Goal: Task Accomplishment & Management: Manage account settings

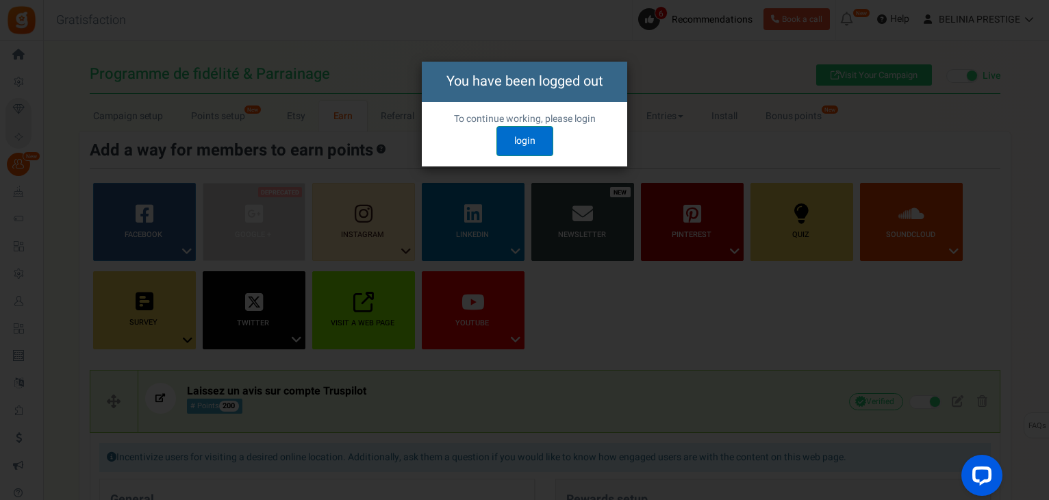
click at [523, 140] on link "login" at bounding box center [524, 141] width 57 height 30
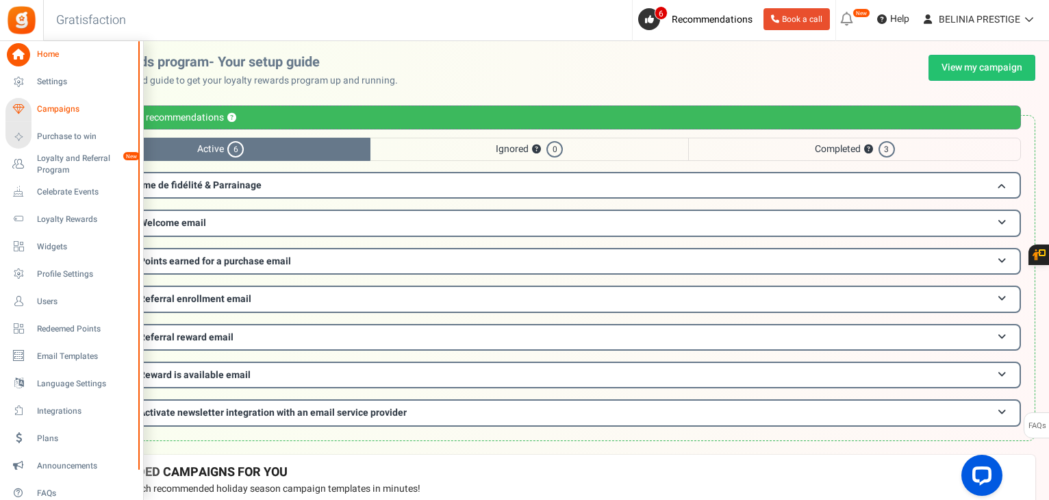
click at [44, 113] on span "Campaigns" at bounding box center [85, 109] width 96 height 12
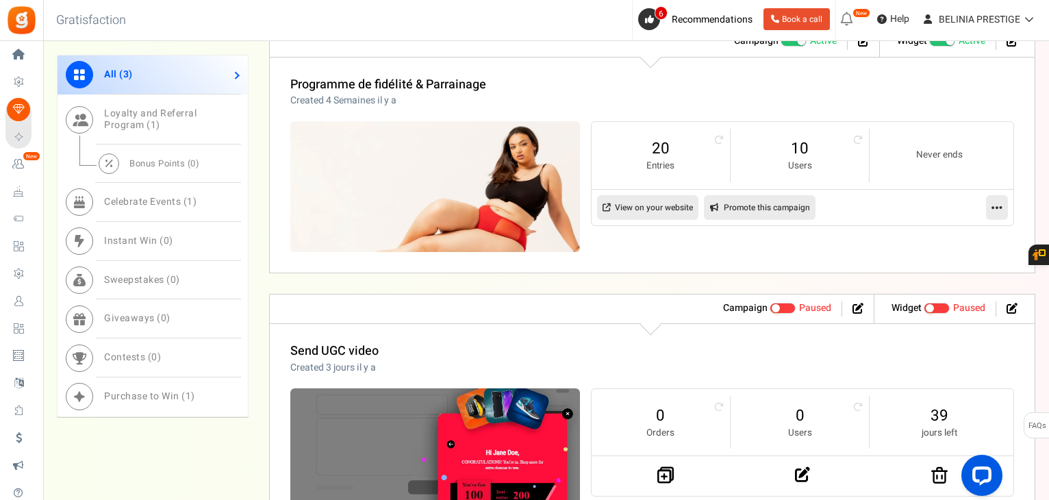
scroll to position [643, 0]
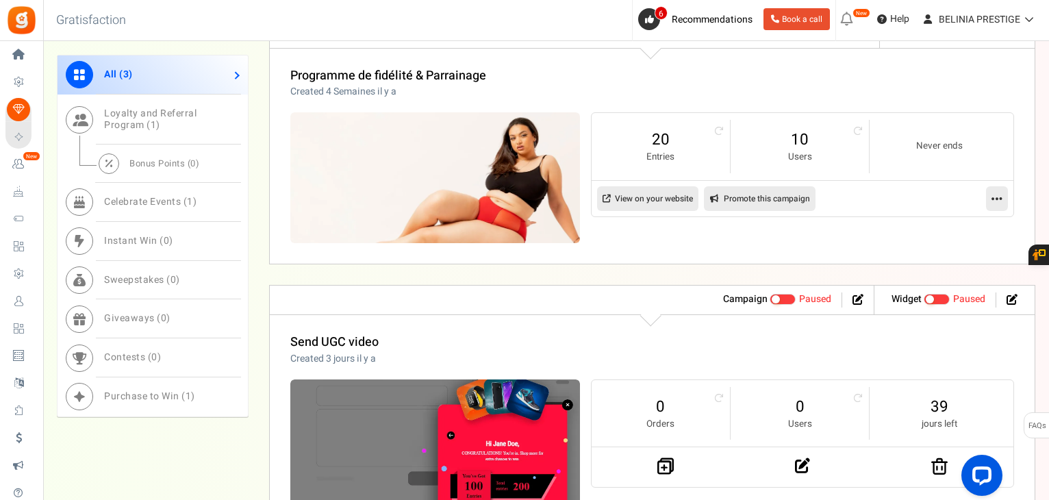
click at [988, 196] on link at bounding box center [997, 198] width 22 height 25
click at [936, 233] on link "Edit" at bounding box center [952, 231] width 101 height 25
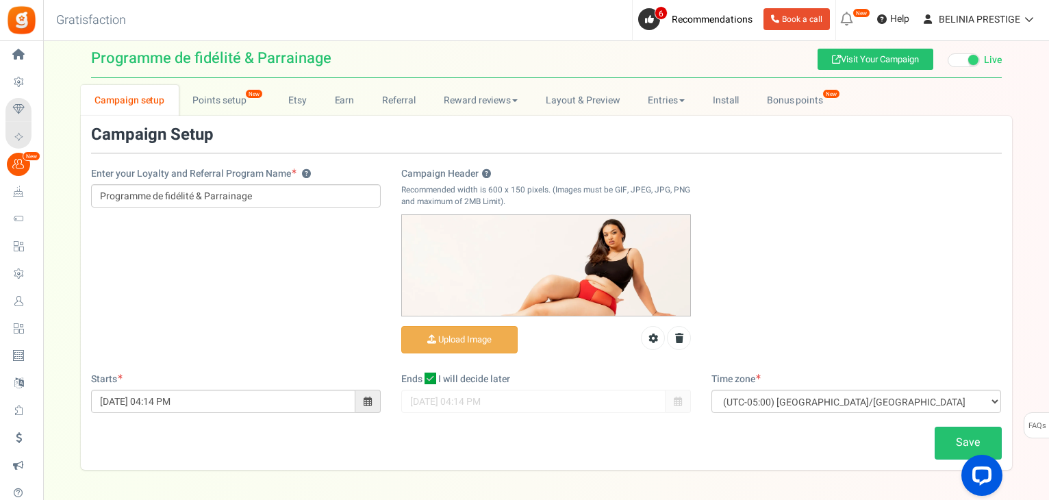
scroll to position [15, 0]
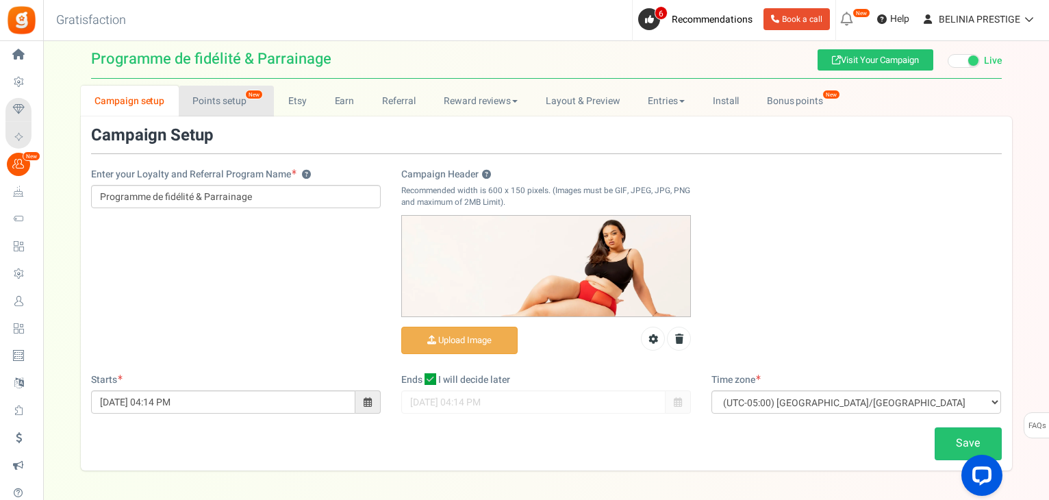
click at [194, 102] on link "Points setup New" at bounding box center [226, 101] width 95 height 31
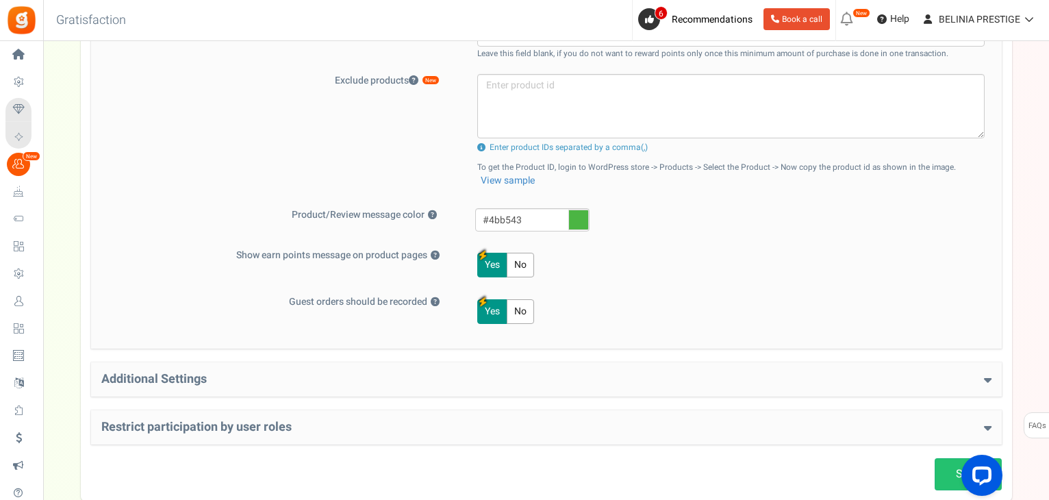
scroll to position [619, 0]
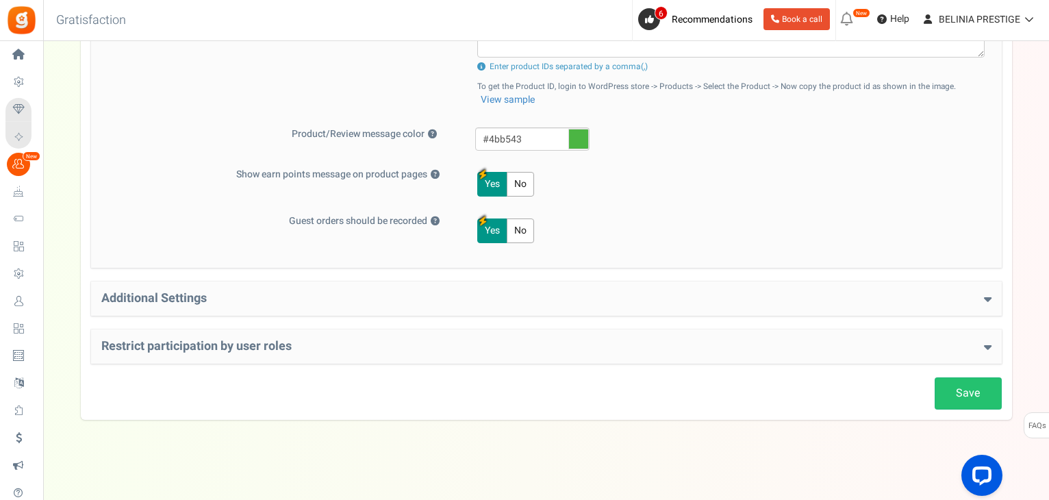
click at [214, 294] on h4 "Additional Settings" at bounding box center [546, 299] width 890 height 14
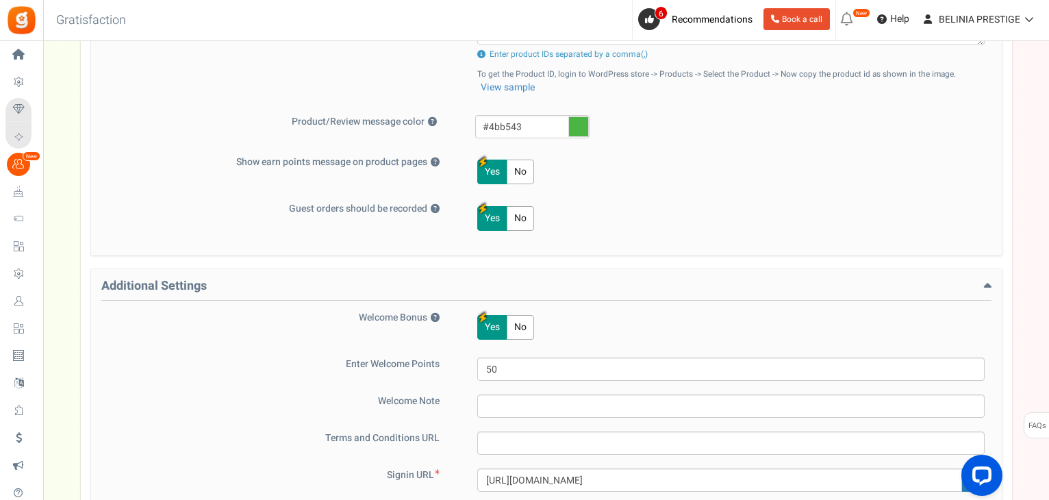
scroll to position [0, 0]
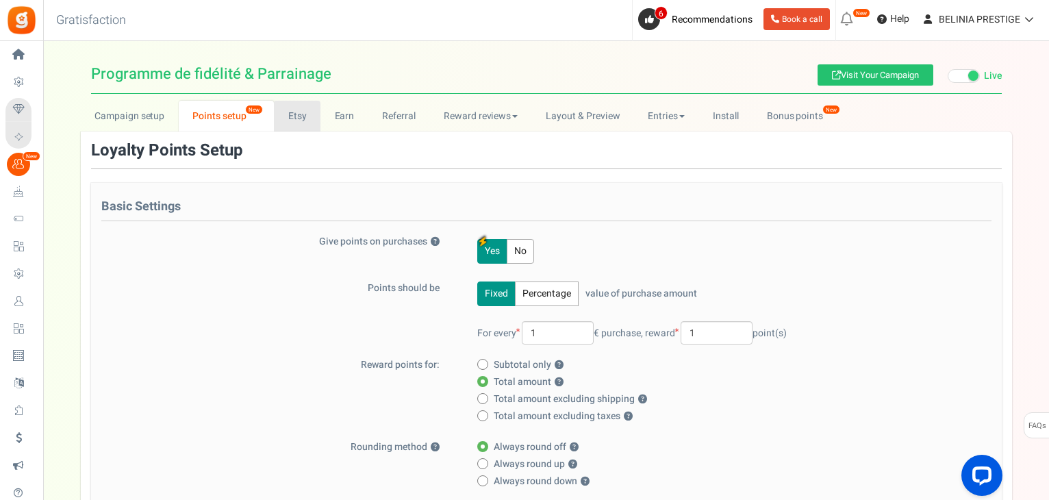
click at [285, 113] on link "Etsy" at bounding box center [297, 116] width 47 height 31
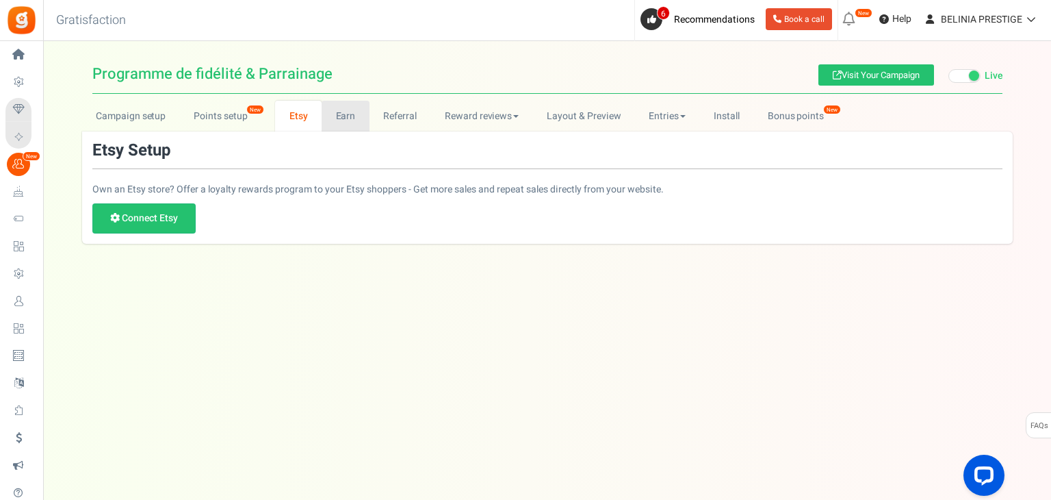
click at [330, 114] on link "Earn" at bounding box center [346, 116] width 48 height 31
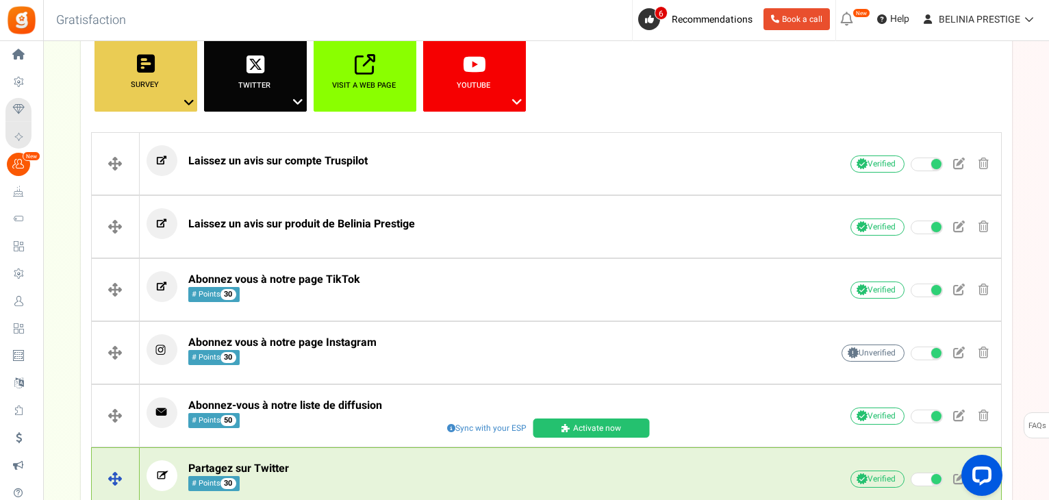
scroll to position [237, 0]
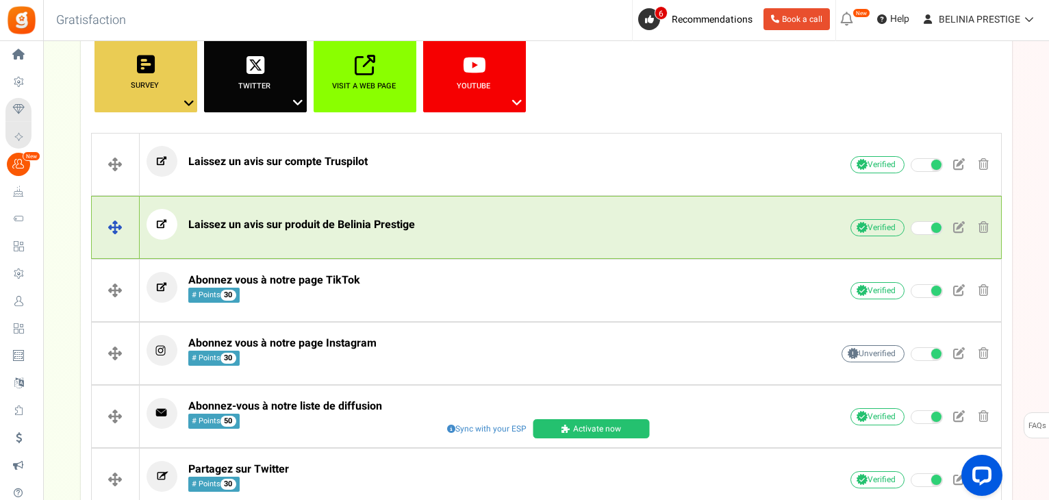
click at [344, 225] on span "Laissez un avis sur produit de Belinia Prestige" at bounding box center [301, 224] width 227 height 16
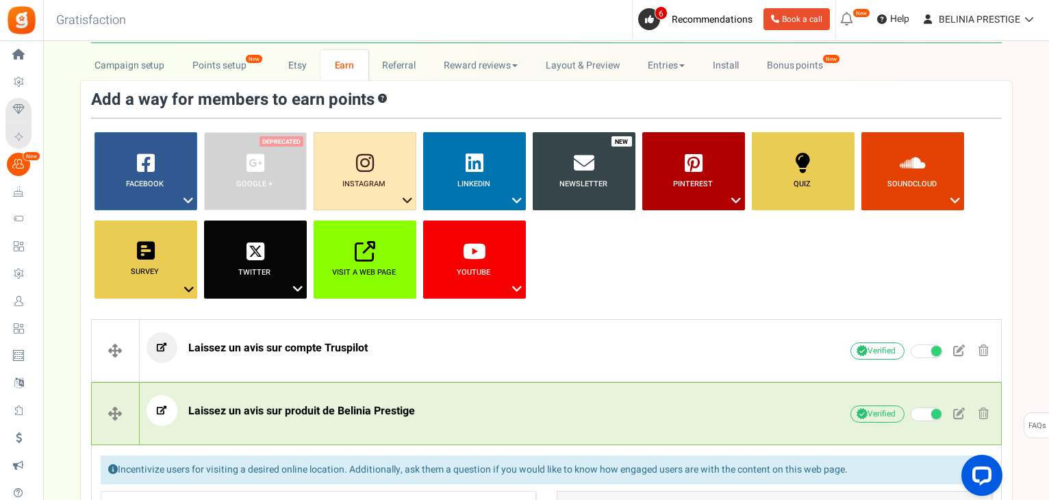
scroll to position [49, 0]
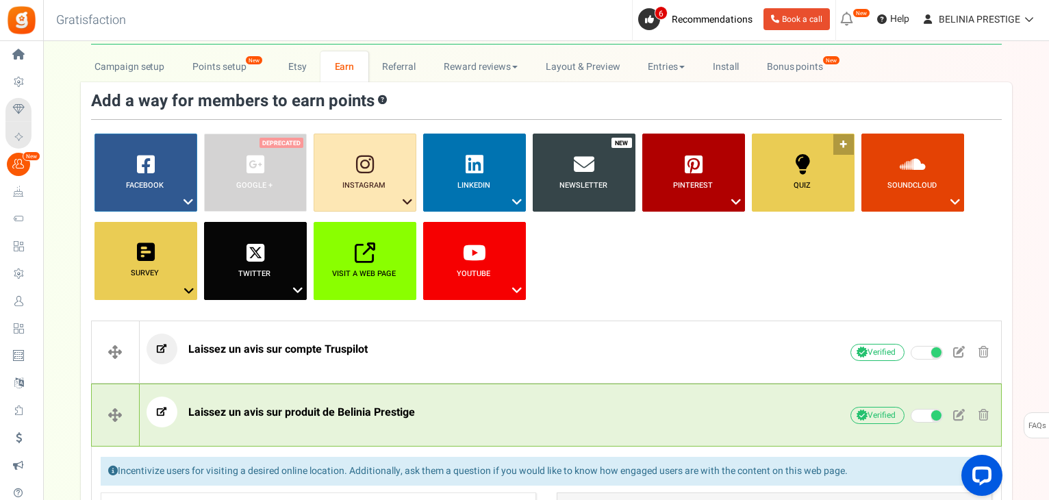
click at [843, 140] on link "Quiz ?" at bounding box center [803, 172] width 103 height 78
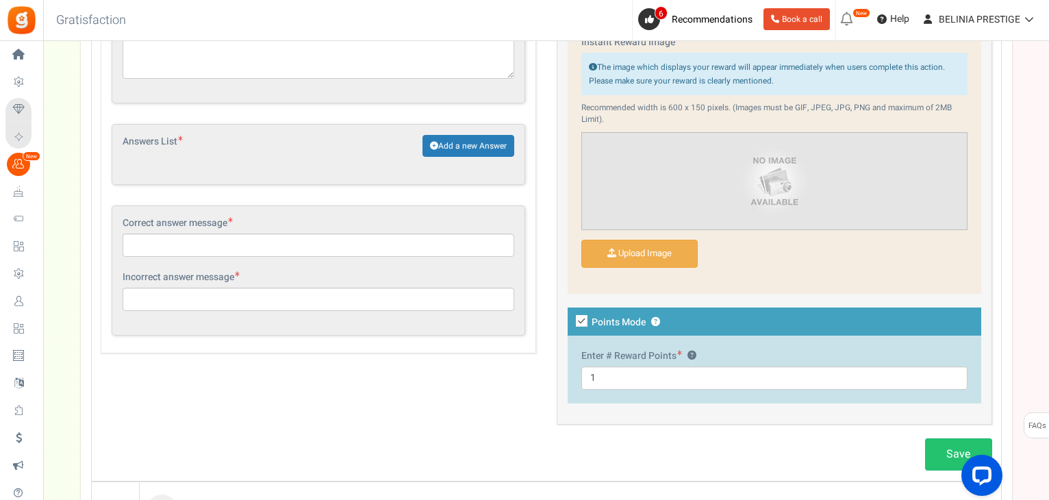
scroll to position [872, 0]
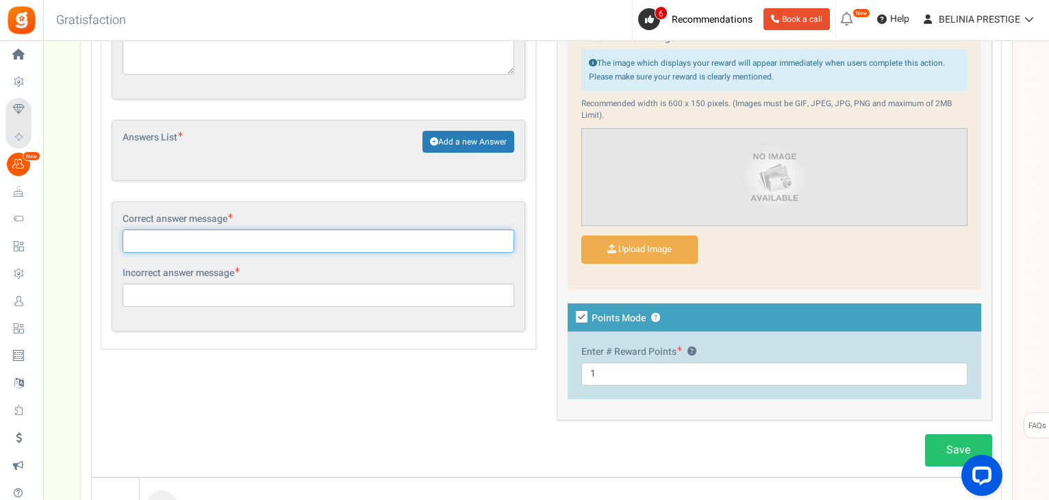
click at [254, 233] on input "text" at bounding box center [319, 240] width 392 height 23
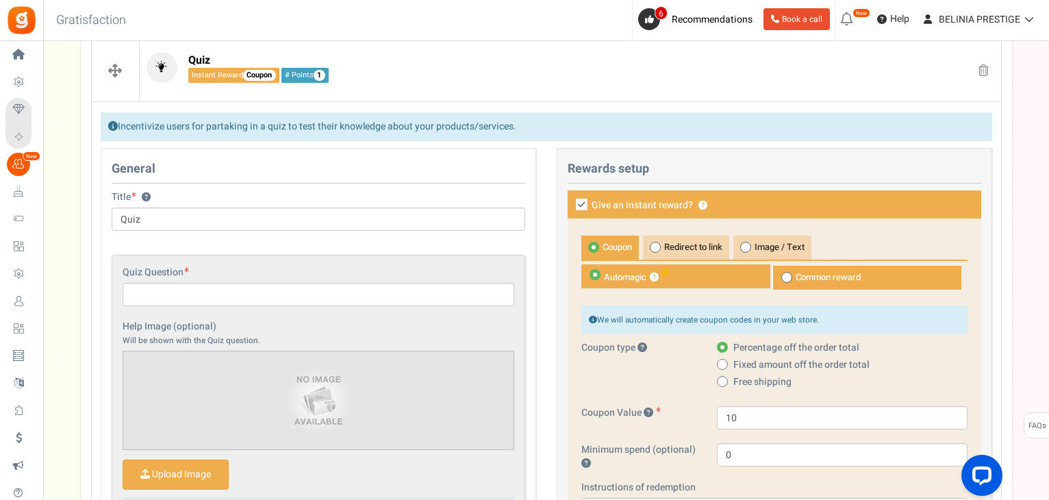
scroll to position [330, 0]
click at [580, 205] on icon at bounding box center [582, 205] width 12 height 12
click at [571, 205] on input "Give an instant reward? ?" at bounding box center [566, 206] width 9 height 9
checkbox input "false"
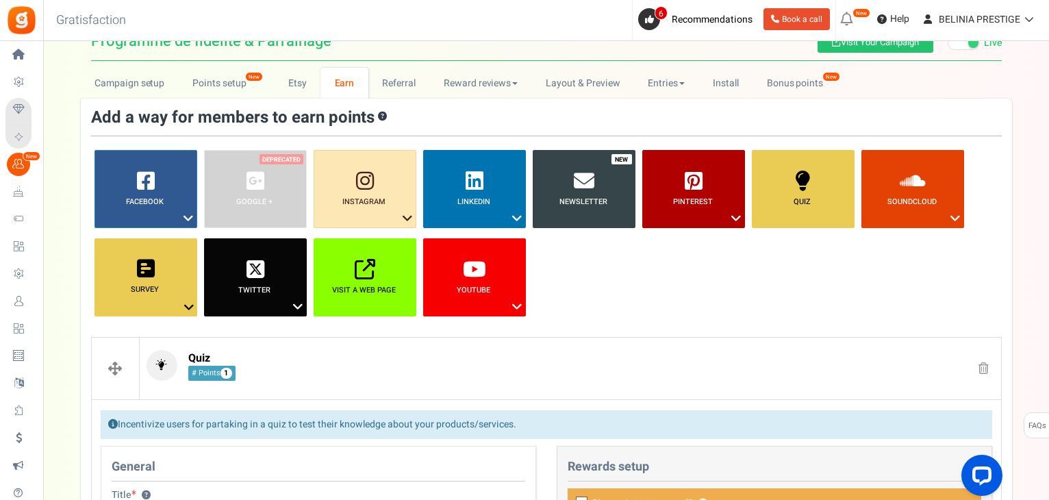
scroll to position [32, 0]
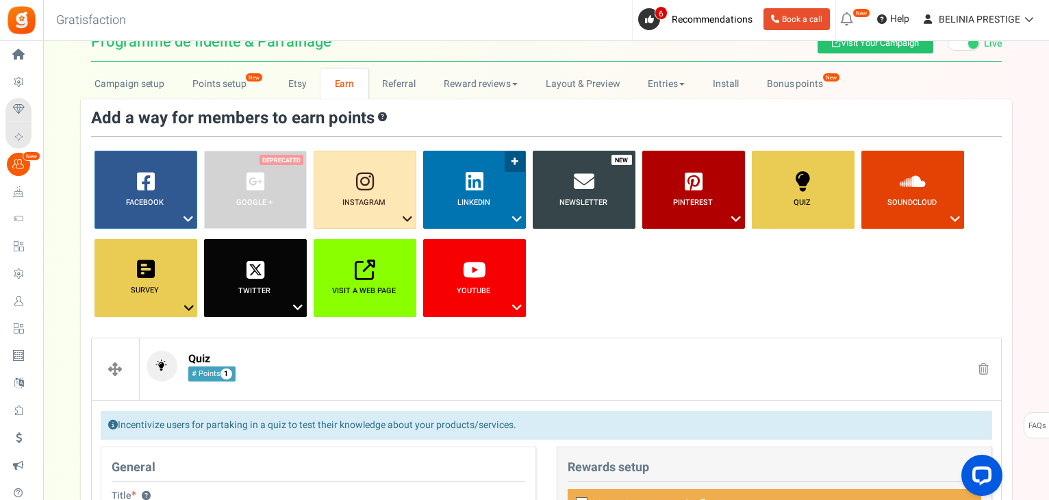
click at [515, 214] on icon at bounding box center [517, 219] width 16 height 18
click at [673, 318] on ul "Facebook ? Visit on Facebook Share on Facebook Google + ? ? ?" at bounding box center [546, 239] width 910 height 177
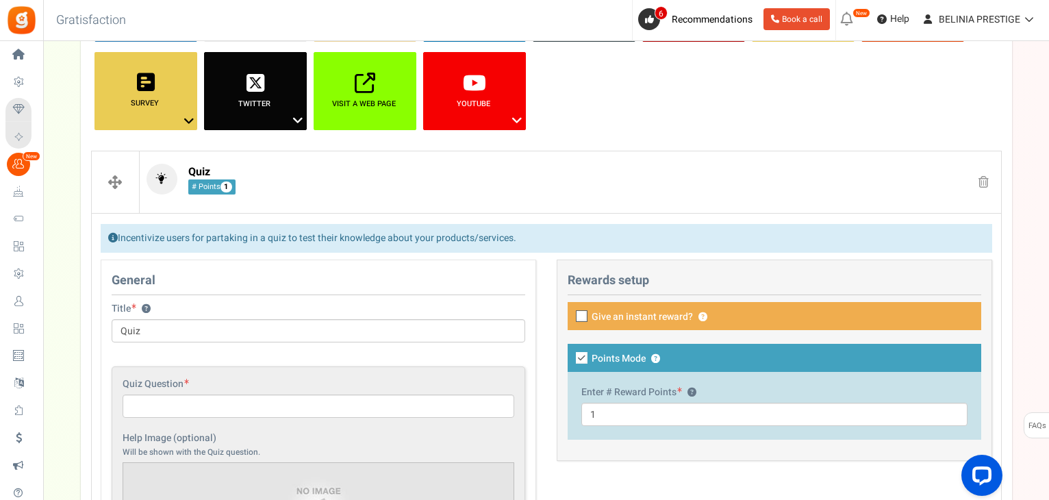
scroll to position [209, 0]
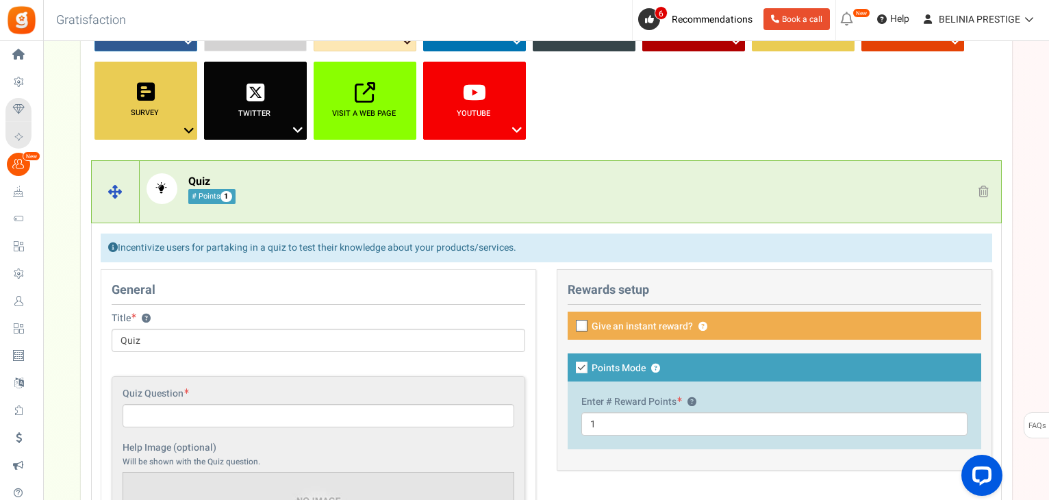
click at [985, 187] on span at bounding box center [983, 192] width 10 height 12
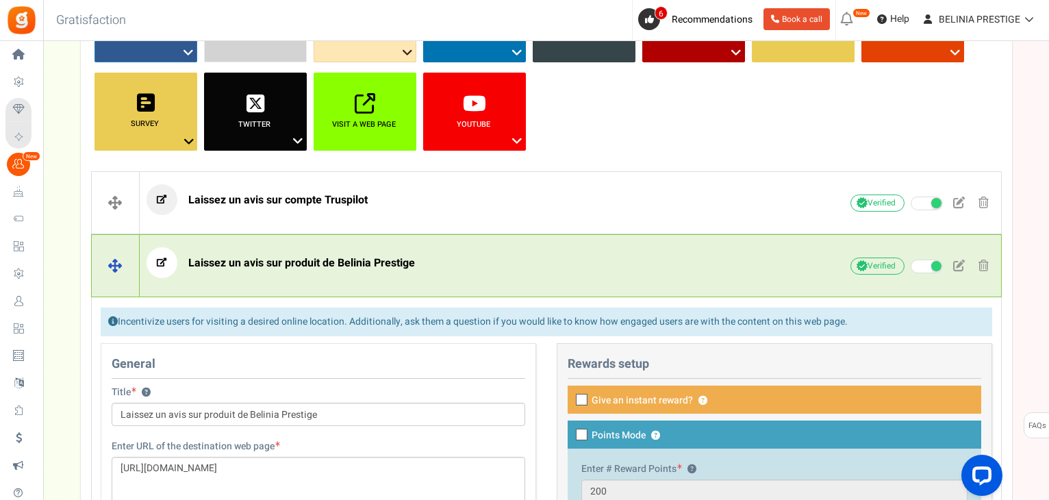
scroll to position [0, 0]
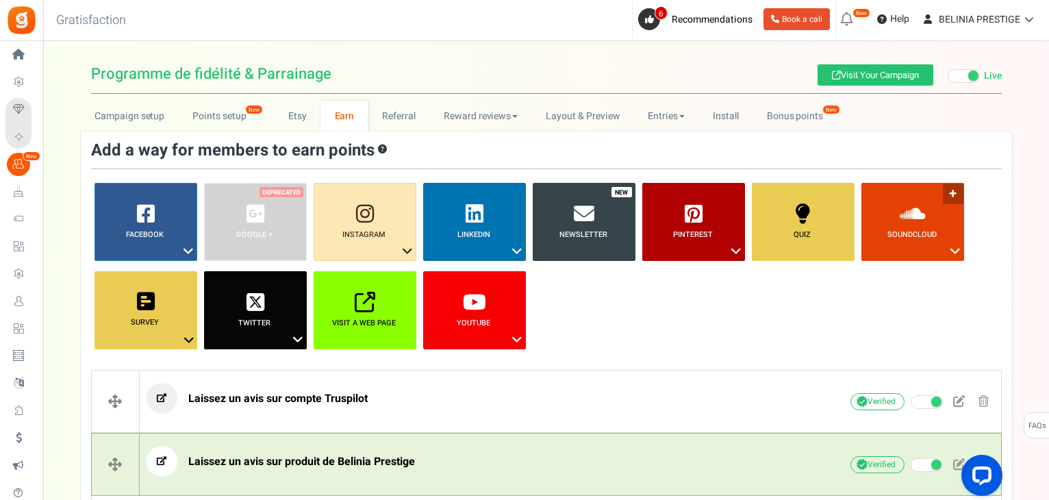
click at [951, 188] on link "SoundCloud ?" at bounding box center [912, 222] width 103 height 78
click at [873, 310] on link "Like a Track" at bounding box center [913, 306] width 110 height 17
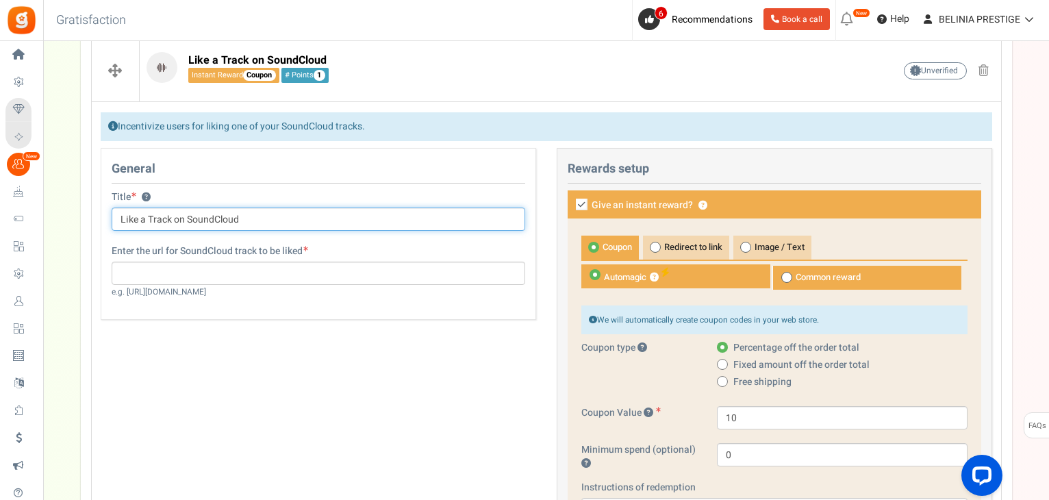
scroll to position [329, 0]
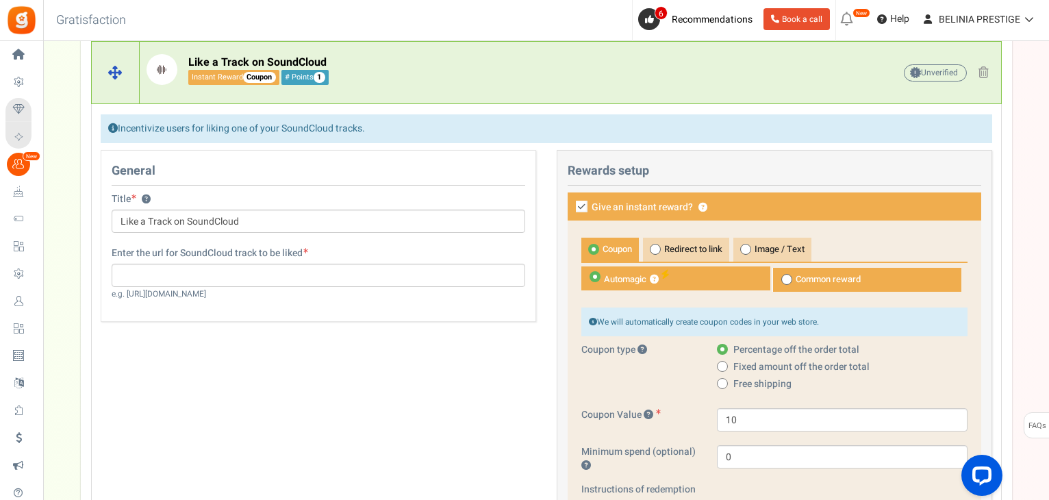
click at [982, 66] on span at bounding box center [983, 72] width 10 height 12
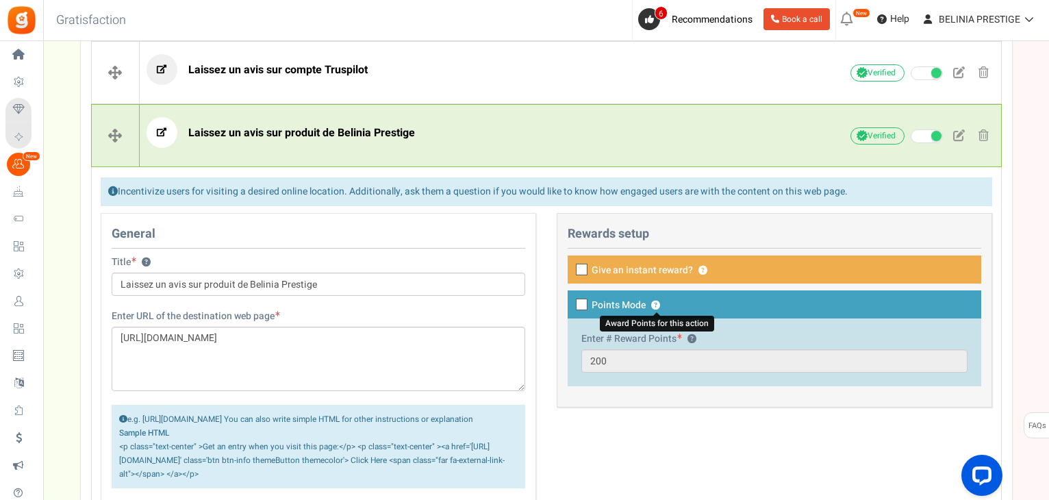
scroll to position [0, 0]
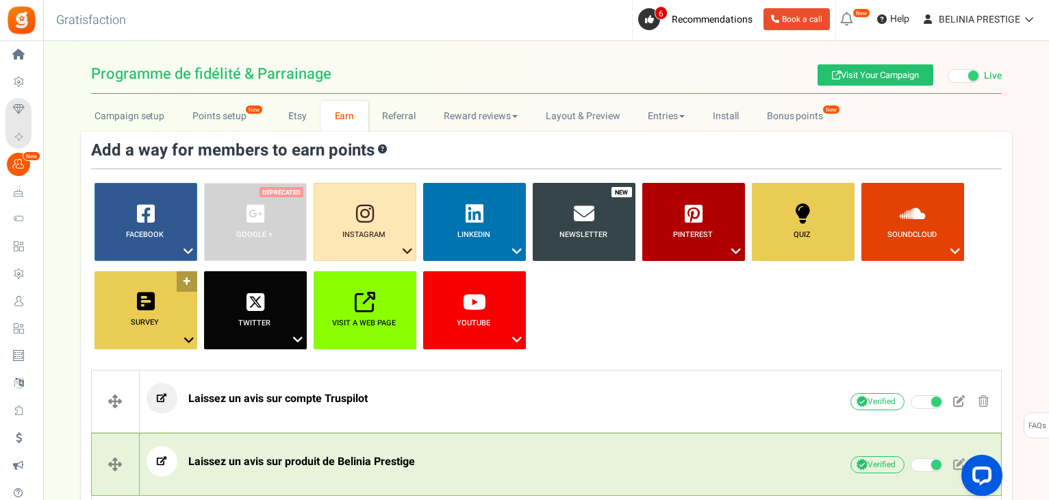
click at [186, 281] on link "Survey ?" at bounding box center [145, 310] width 103 height 78
click at [140, 361] on link "Answer a Question" at bounding box center [146, 364] width 110 height 17
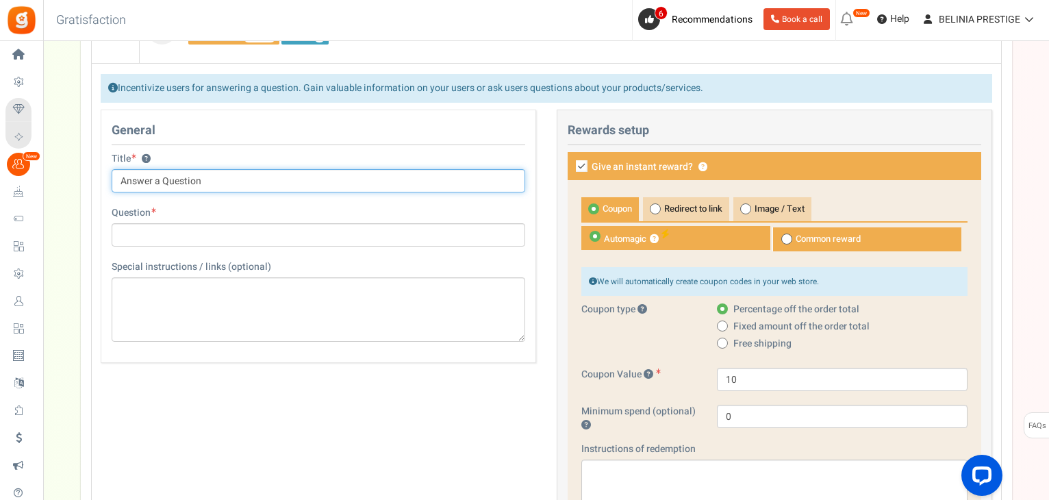
scroll to position [357, 0]
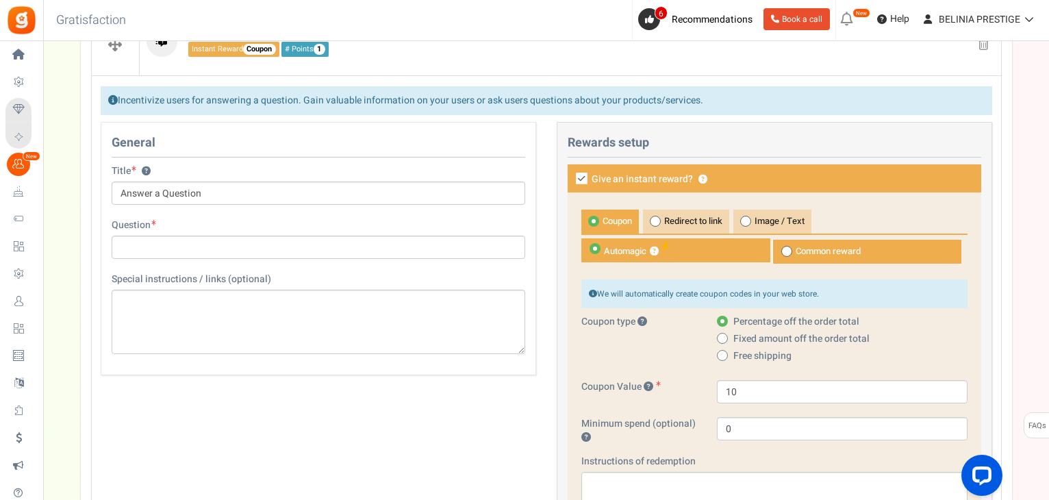
click at [580, 174] on icon at bounding box center [582, 179] width 12 height 12
click at [571, 175] on input "Give an instant reward? ?" at bounding box center [566, 179] width 9 height 9
checkbox input "false"
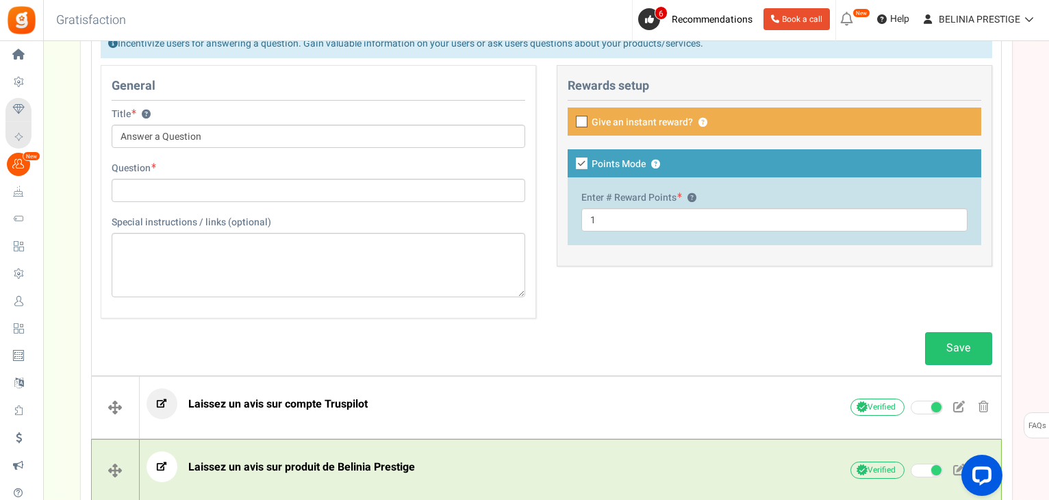
scroll to position [413, 0]
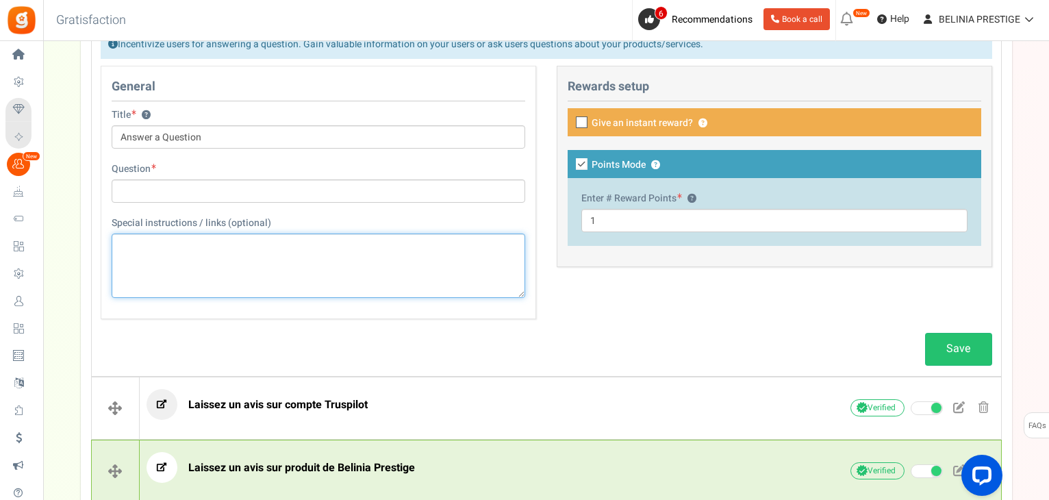
click at [334, 265] on textarea at bounding box center [318, 265] width 413 height 64
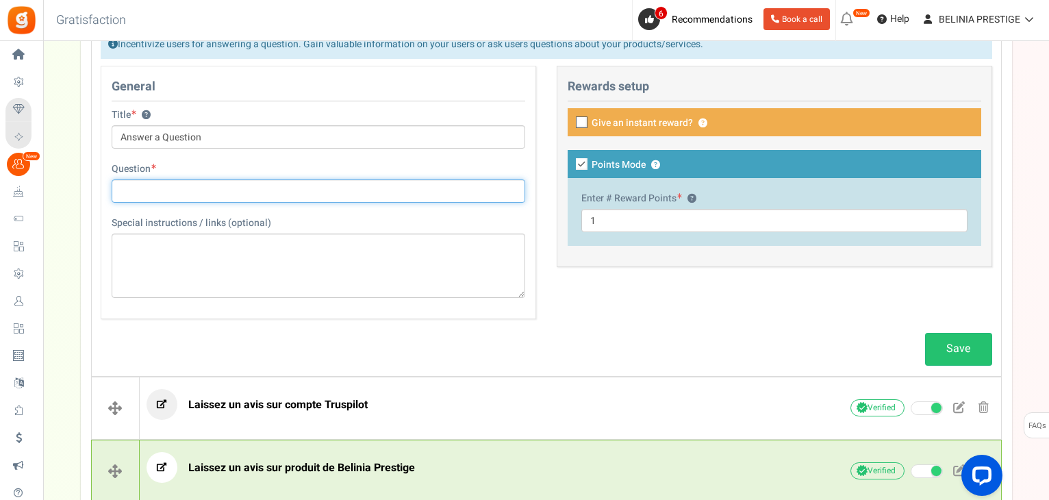
click at [227, 188] on input "text" at bounding box center [318, 190] width 413 height 23
click at [227, 188] on input "Send a vid" at bounding box center [318, 190] width 413 height 23
click at [173, 191] on input "Send a vid" at bounding box center [318, 190] width 413 height 23
click at [144, 187] on input "Send a vid" at bounding box center [318, 190] width 413 height 23
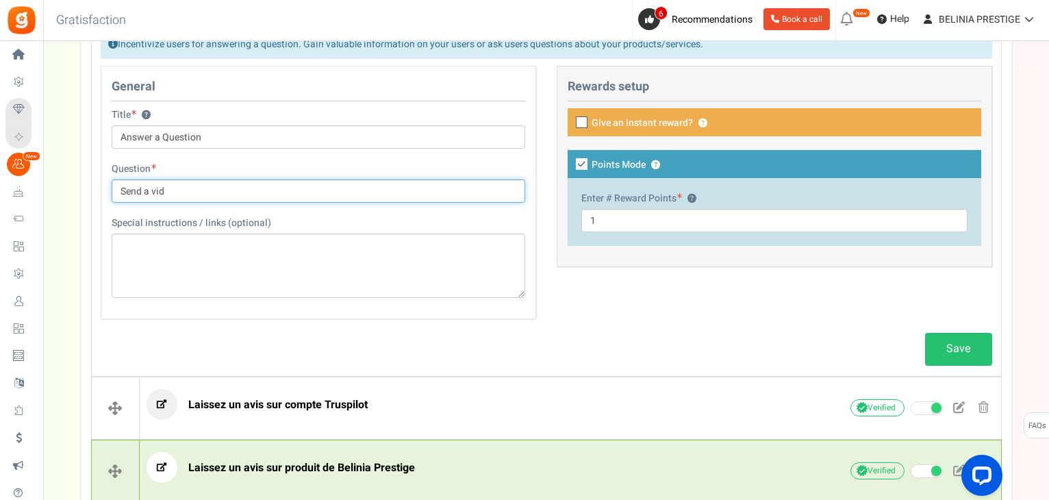
click at [144, 187] on input "Send a vid" at bounding box center [318, 190] width 413 height 23
type input "Send a vid"
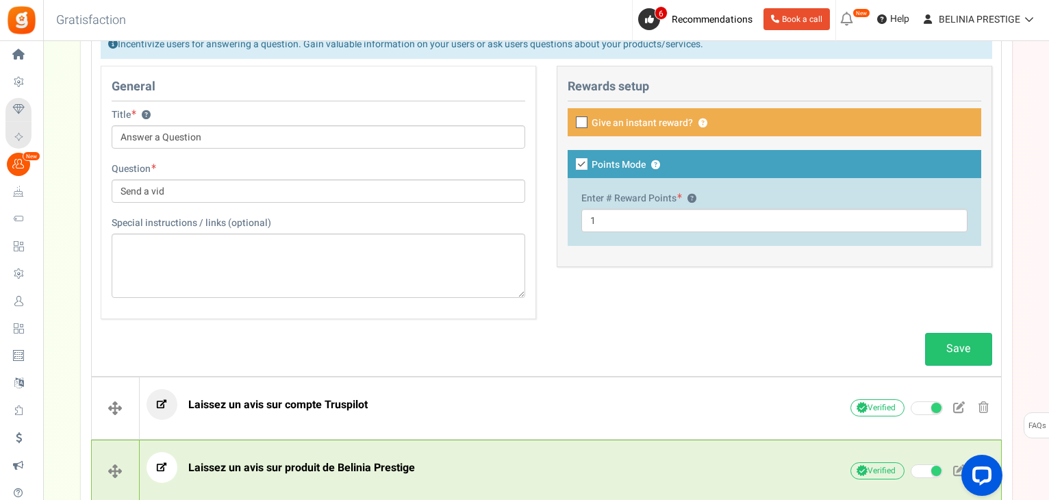
click at [219, 108] on div "Title ? Answer a Question Tip! Your title should show the huge savings & reward…" at bounding box center [318, 128] width 413 height 40
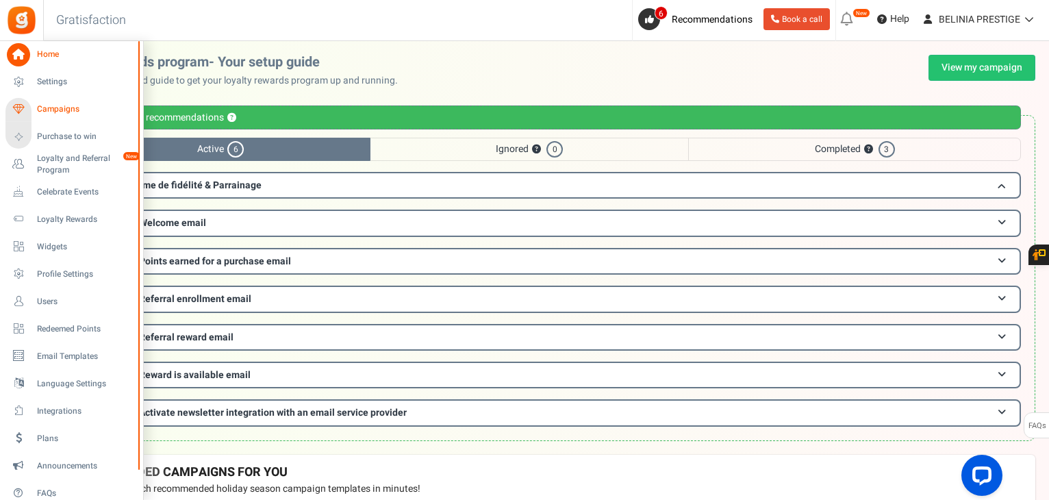
click at [53, 114] on span "Campaigns" at bounding box center [85, 109] width 96 height 12
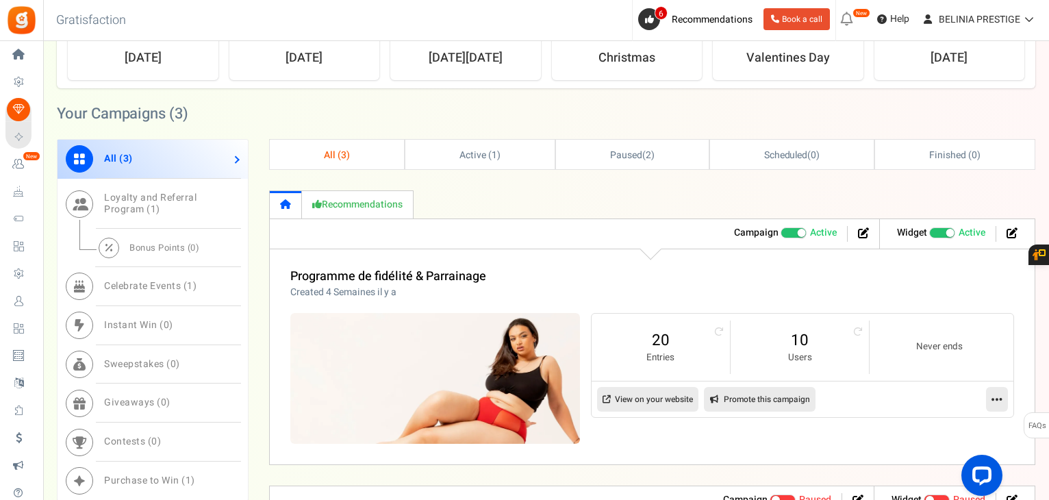
scroll to position [441, 0]
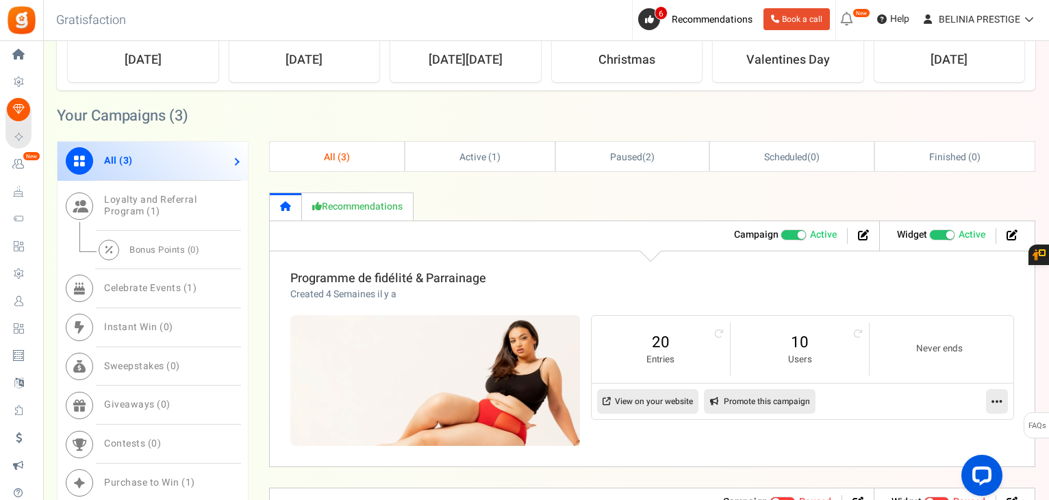
click at [377, 277] on link "Programme de fidélité & Parrainage" at bounding box center [388, 278] width 196 height 18
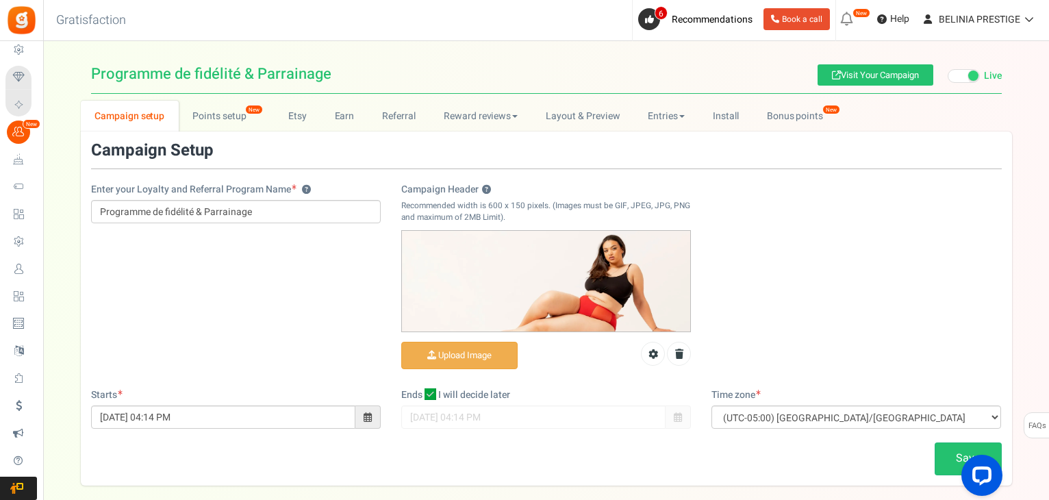
scroll to position [67, 0]
